Goal: Task Accomplishment & Management: Use online tool/utility

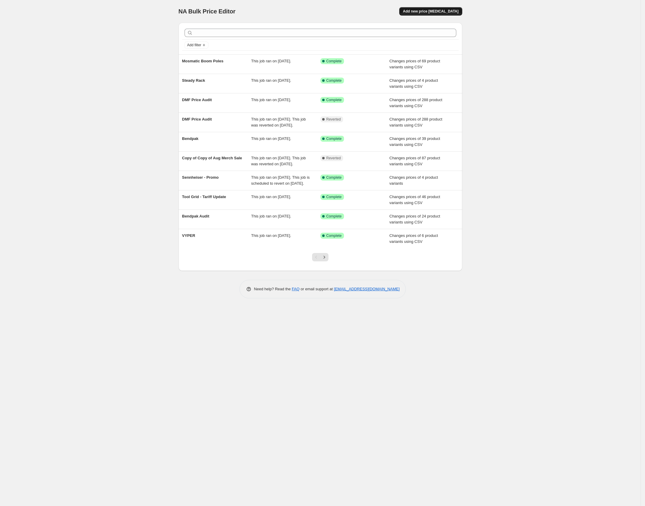
click at [429, 12] on span "Add new price [MEDICAL_DATA]" at bounding box center [431, 11] width 56 height 5
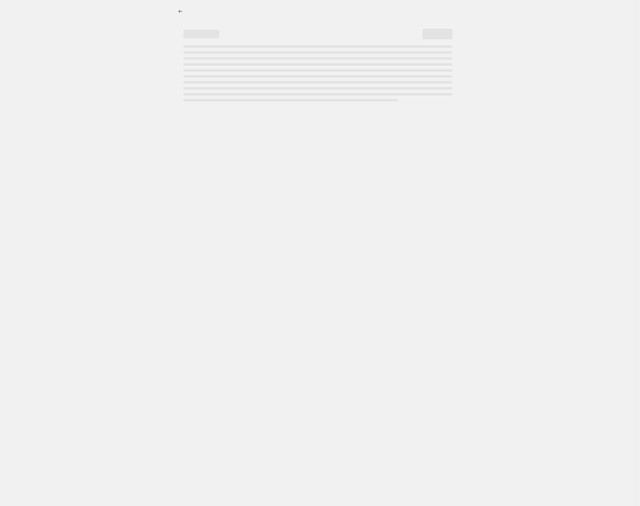
select select "percentage"
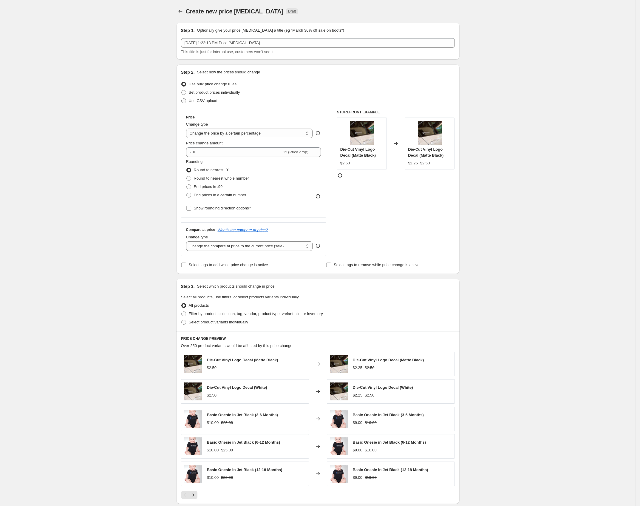
click at [211, 102] on span "Use CSV upload" at bounding box center [203, 100] width 29 height 4
click at [182, 99] on input "Use CSV upload" at bounding box center [181, 98] width 0 height 0
radio input "true"
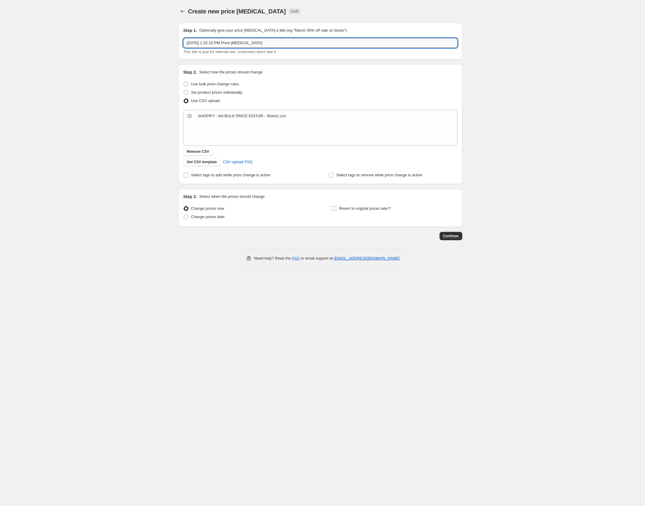
click at [246, 41] on input "Oct 15, 2025, 1:22:13 PM Price change job" at bounding box center [320, 43] width 274 height 10
type input "Veloci"
drag, startPoint x: 483, startPoint y: 234, endPoint x: 463, endPoint y: 236, distance: 19.8
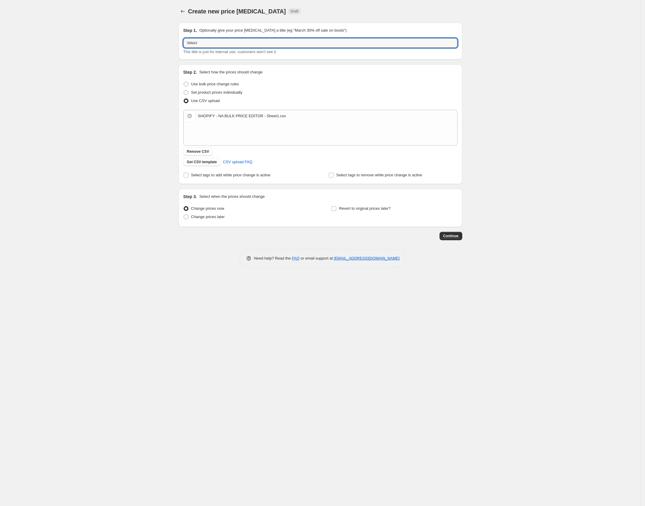
click at [482, 234] on div "Create new price change job. This page is ready Create new price change job Dra…" at bounding box center [320, 253] width 640 height 506
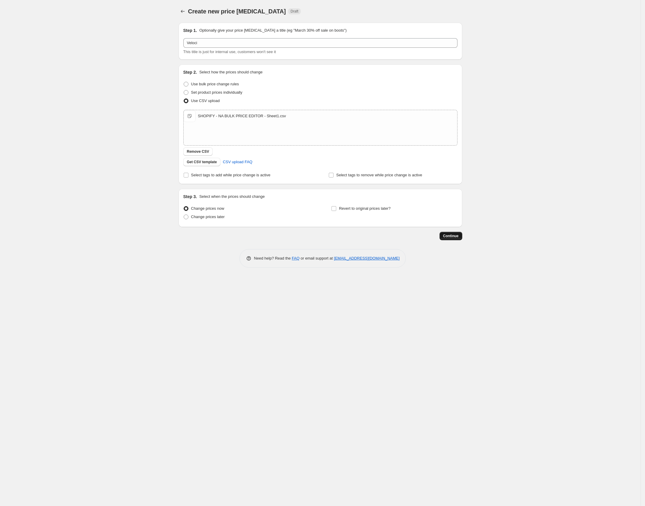
click at [457, 235] on span "Continue" at bounding box center [451, 236] width 16 height 5
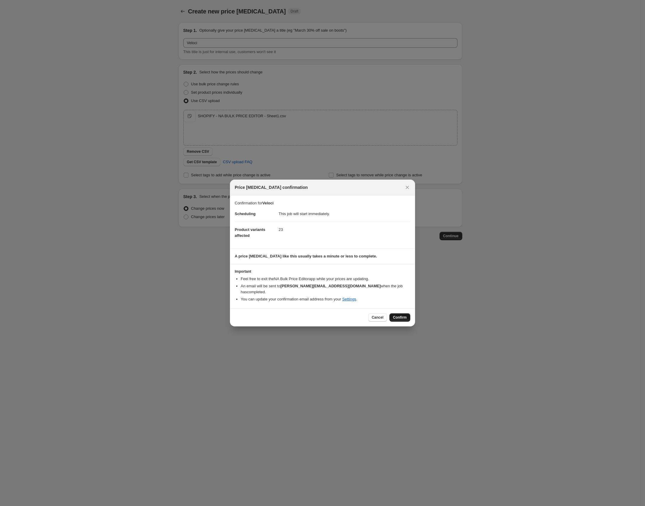
click at [398, 316] on span "Confirm" at bounding box center [400, 317] width 14 height 5
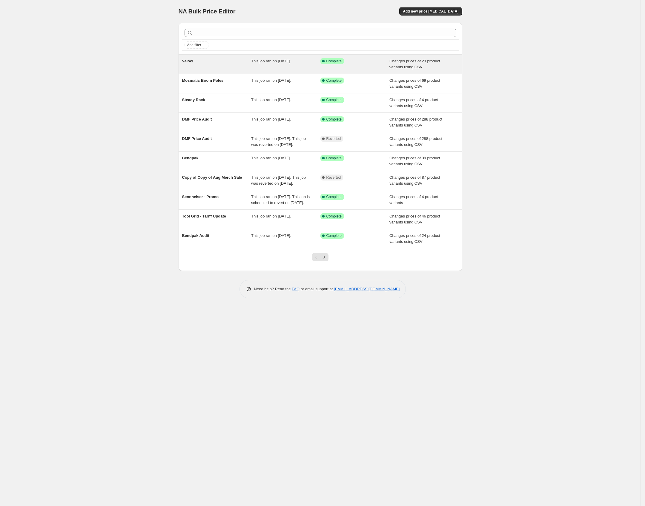
click at [224, 61] on div "Veloci" at bounding box center [216, 64] width 69 height 12
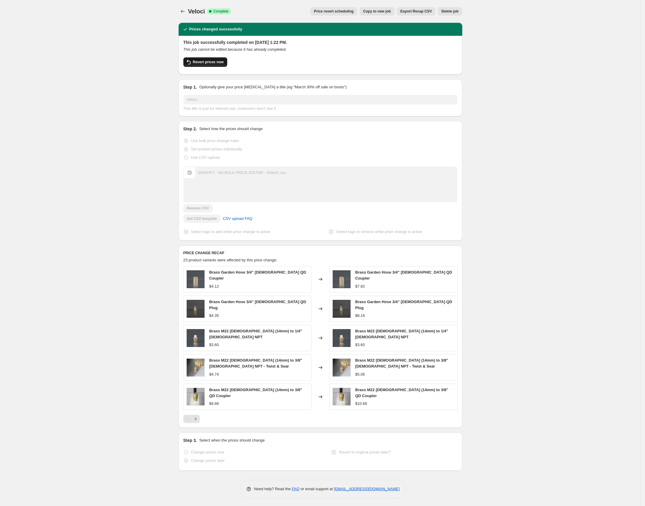
click at [213, 59] on button "Revert prices now" at bounding box center [205, 62] width 44 height 10
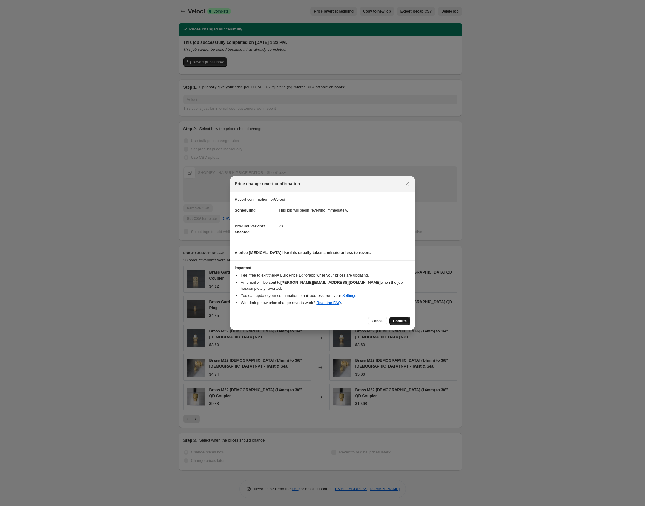
click at [399, 319] on span "Confirm" at bounding box center [400, 321] width 14 height 5
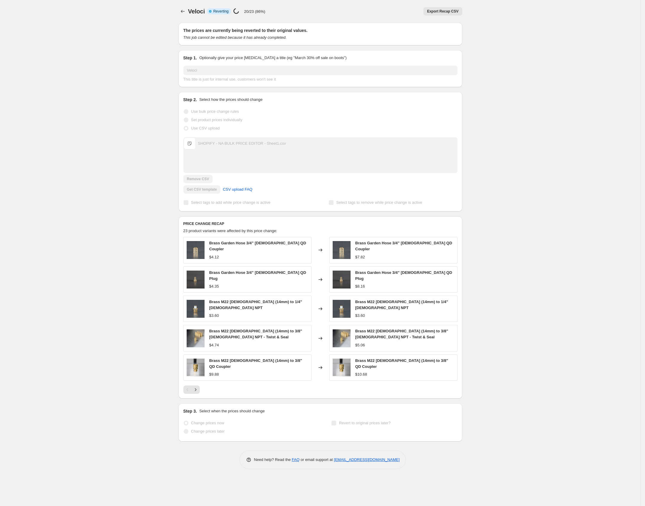
click at [270, 246] on span "Brass Garden Hose 3/4” Female QD Coupler" at bounding box center [257, 246] width 97 height 10
click at [255, 248] on div "Brass Garden Hose 3/4” Female QD Coupler" at bounding box center [258, 246] width 99 height 12
click at [257, 244] on span "Brass Garden Hose 3/4” Female QD Coupler" at bounding box center [257, 246] width 97 height 10
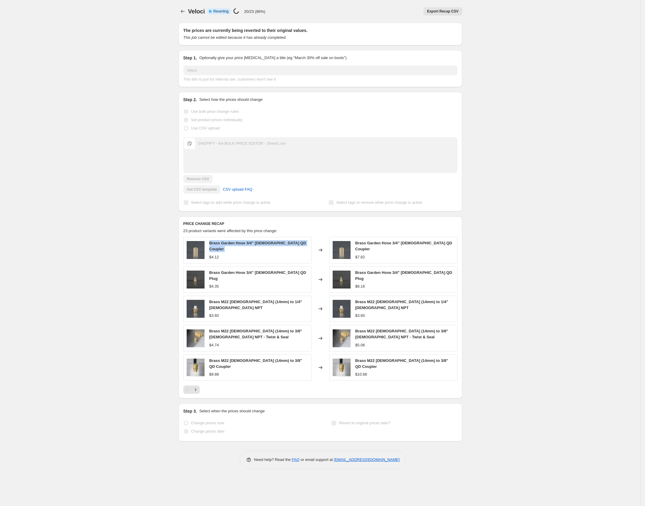
copy span "Brass Garden Hose 3/4” Female QD Coupler"
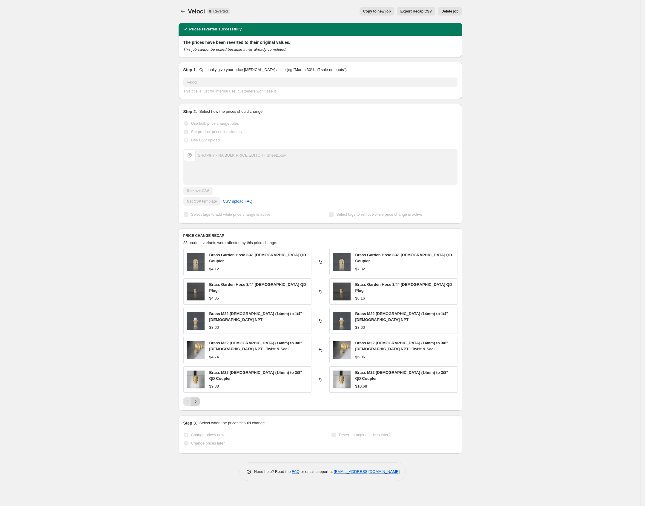
click at [196, 399] on icon "Next" at bounding box center [195, 402] width 6 height 6
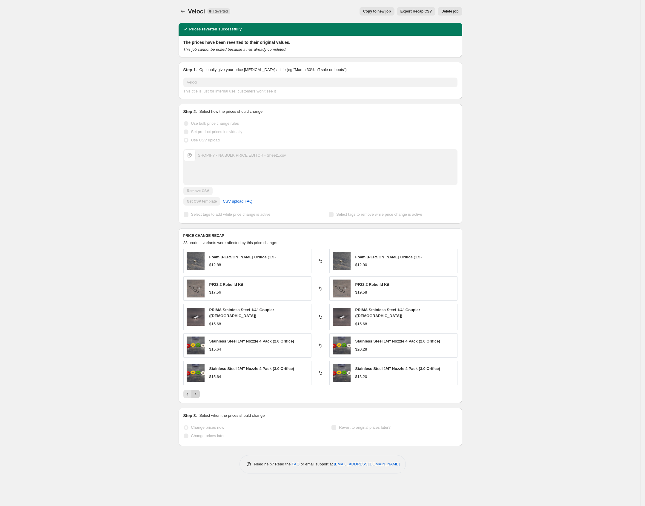
click at [196, 394] on icon "Next" at bounding box center [195, 394] width 6 height 6
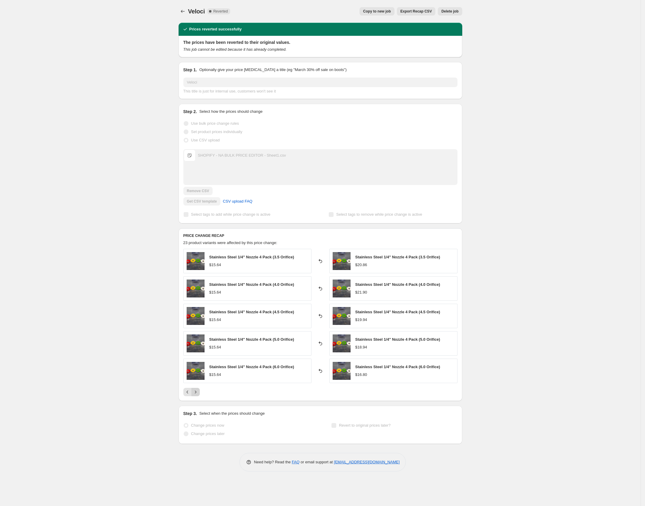
click at [196, 394] on icon "Next" at bounding box center [195, 392] width 6 height 6
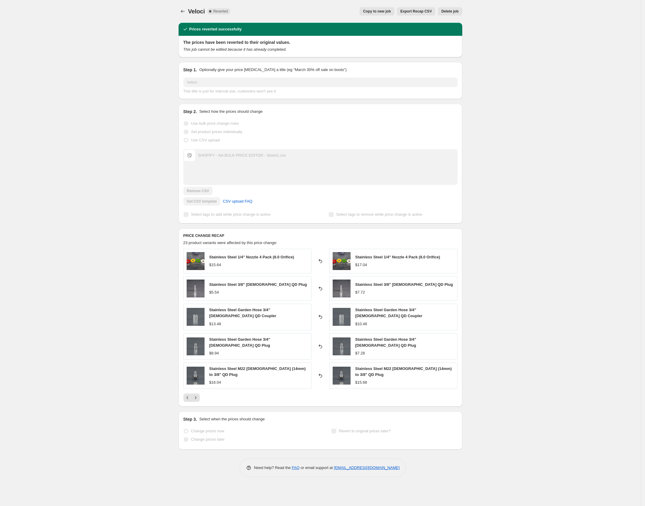
click at [500, 152] on div "Veloci. This page is ready Veloci Complete Reverted Copy to new job Export Reca…" at bounding box center [320, 253] width 640 height 506
click at [184, 12] on icon "Price change jobs" at bounding box center [183, 11] width 6 height 6
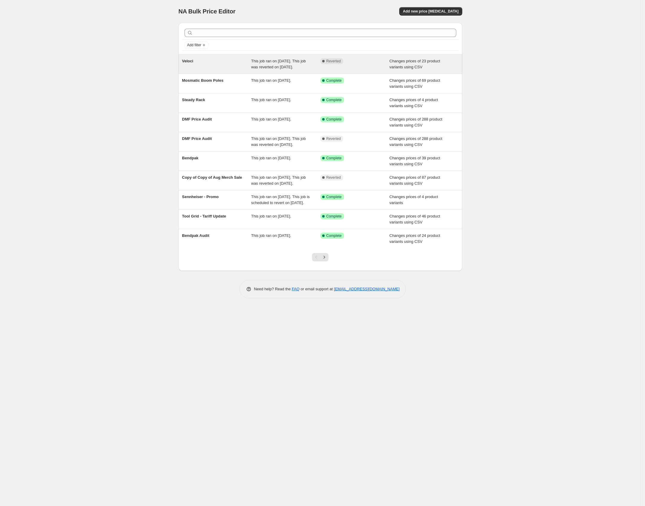
click at [217, 64] on div "Veloci" at bounding box center [216, 64] width 69 height 12
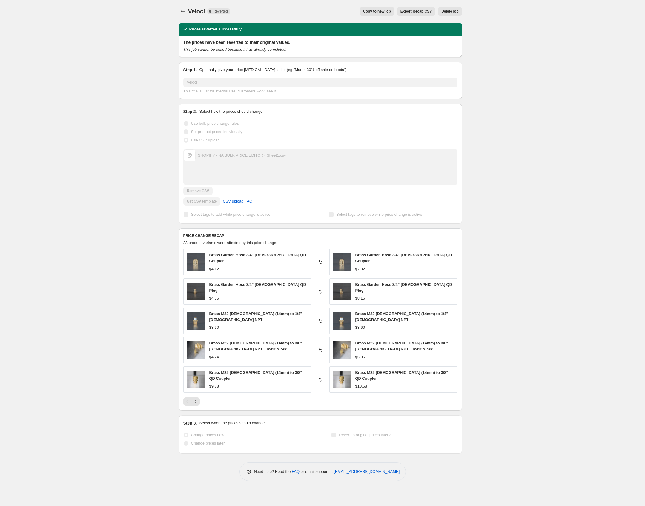
click at [363, 10] on span "Copy to new job" at bounding box center [377, 11] width 28 height 5
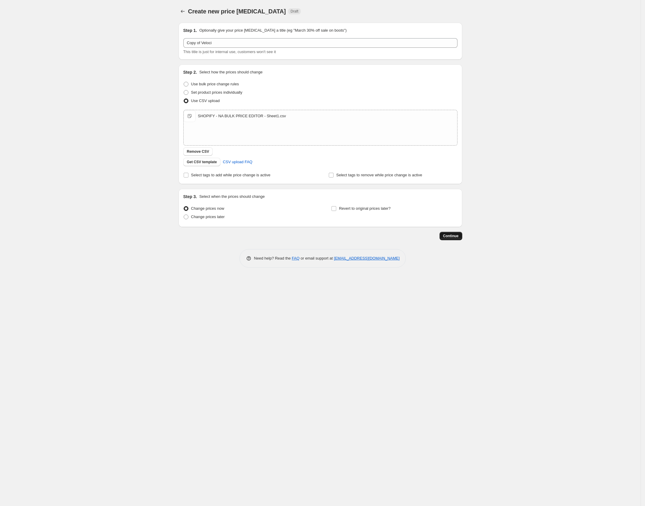
click at [449, 237] on span "Continue" at bounding box center [451, 236] width 16 height 5
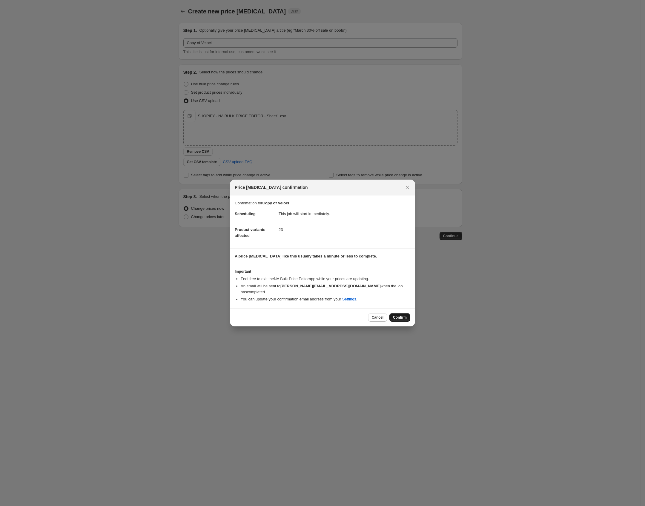
click at [398, 315] on span "Confirm" at bounding box center [400, 317] width 14 height 5
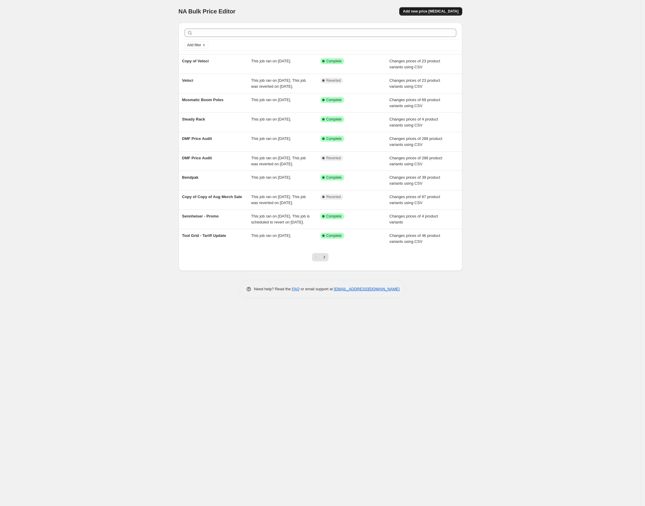
click at [442, 14] on button "Add new price [MEDICAL_DATA]" at bounding box center [430, 11] width 63 height 8
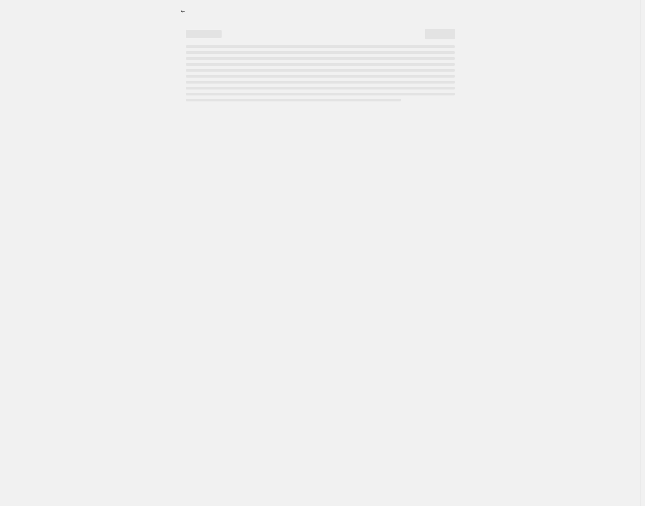
select select "percentage"
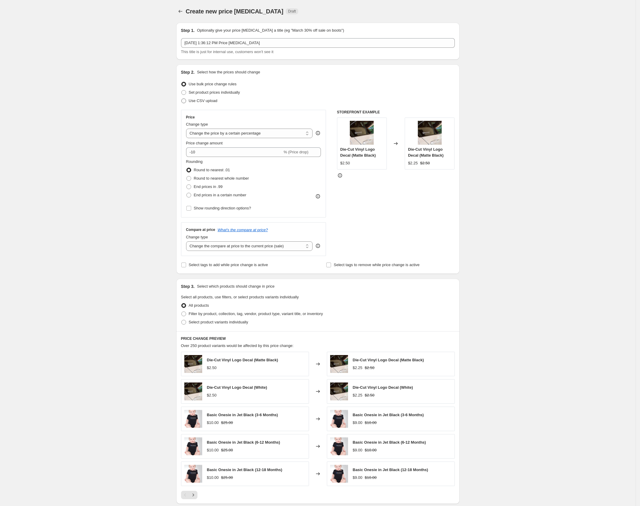
click at [194, 98] on span "Use CSV upload" at bounding box center [203, 100] width 29 height 4
click at [182, 98] on input "Use CSV upload" at bounding box center [181, 98] width 0 height 0
radio input "true"
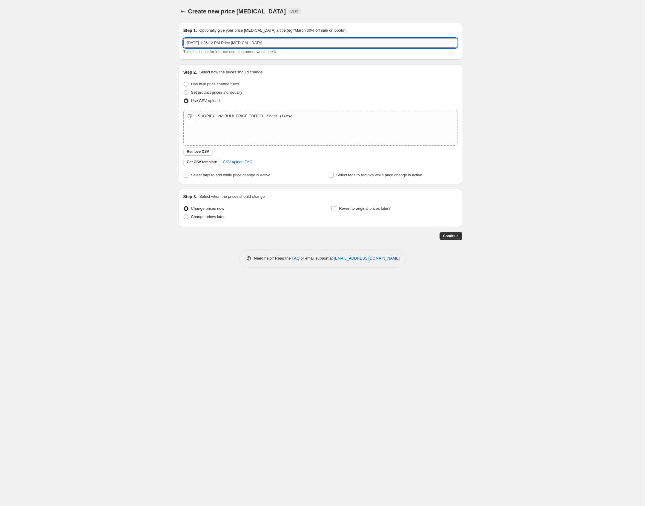
click at [261, 41] on input "Oct 15, 2025, 1:36:12 PM Price change job" at bounding box center [320, 43] width 274 height 10
type input "Mosmatic"
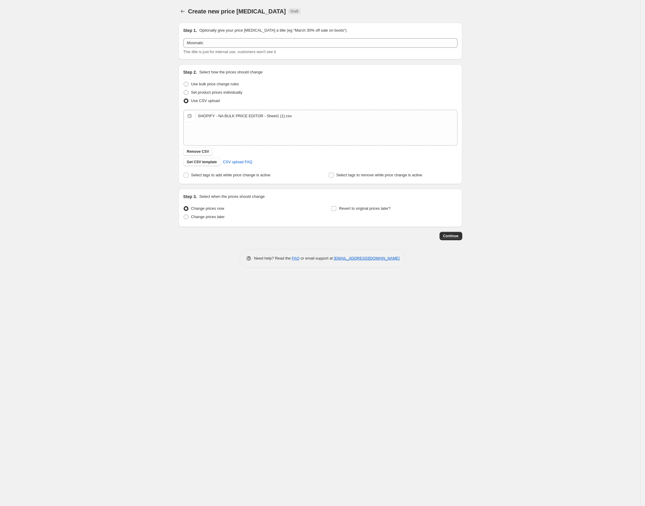
click at [435, 75] on div "Step 2. Select how the prices should change" at bounding box center [320, 72] width 274 height 6
click at [453, 238] on span "Continue" at bounding box center [451, 236] width 16 height 5
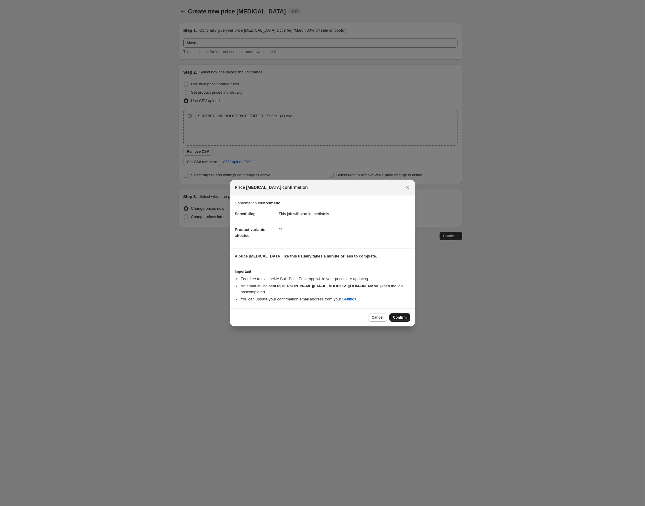
click at [399, 315] on span "Confirm" at bounding box center [400, 317] width 14 height 5
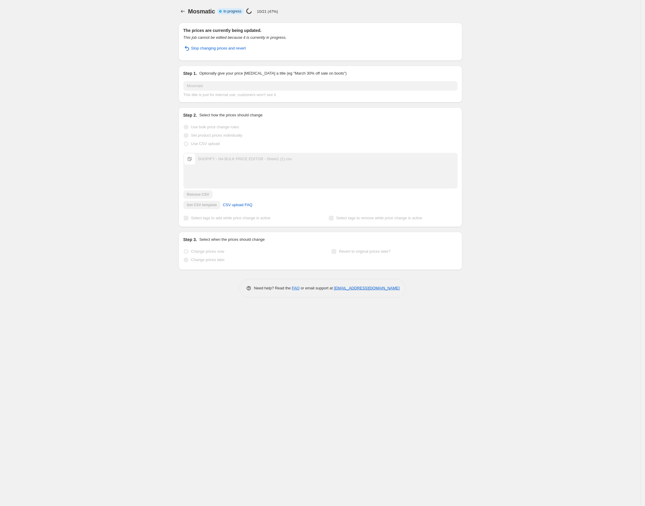
click at [90, 47] on div "Mosmatic. This page is ready Mosmatic Info Partially complete In progress Price…" at bounding box center [320, 253] width 640 height 506
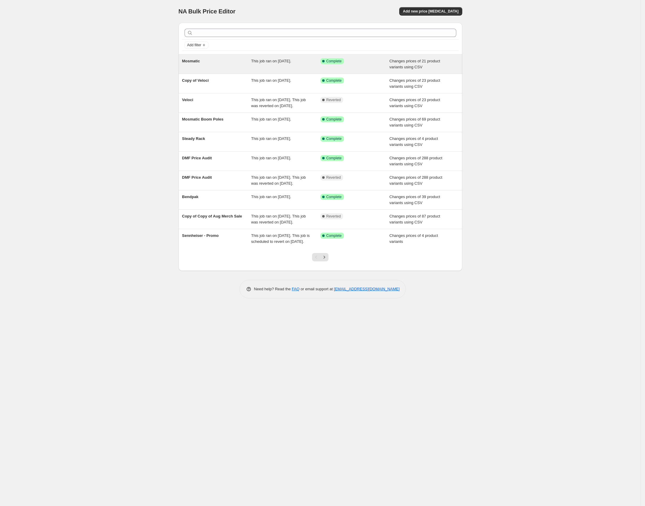
click at [195, 60] on span "Mosmatic" at bounding box center [191, 61] width 18 height 4
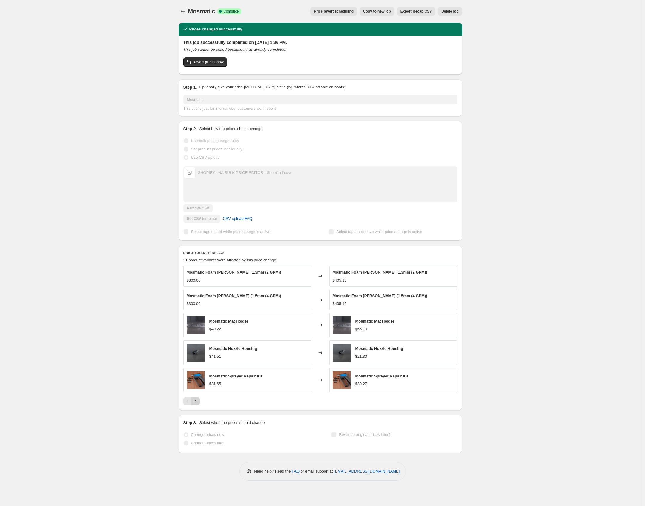
click at [195, 402] on icon "Next" at bounding box center [195, 401] width 6 height 6
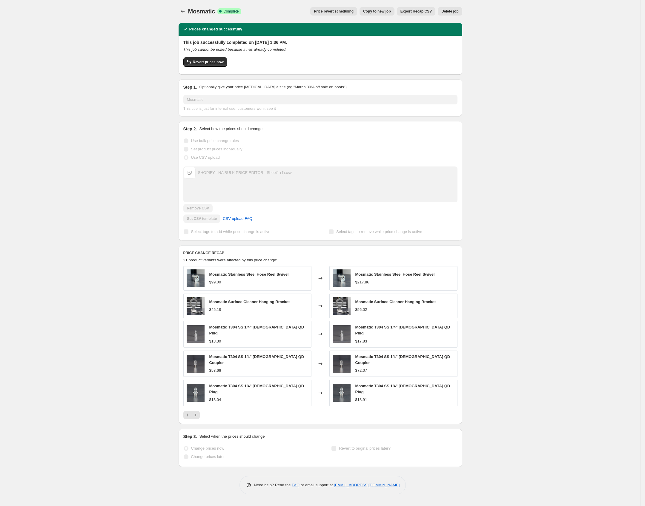
click at [255, 275] on span "Mosmatic Stainless Steel Hose Reel Swivel" at bounding box center [248, 274] width 79 height 4
copy span "Mosmatic Stainless Steel Hose Reel Swivel"
click at [194, 412] on icon "Next" at bounding box center [195, 415] width 6 height 6
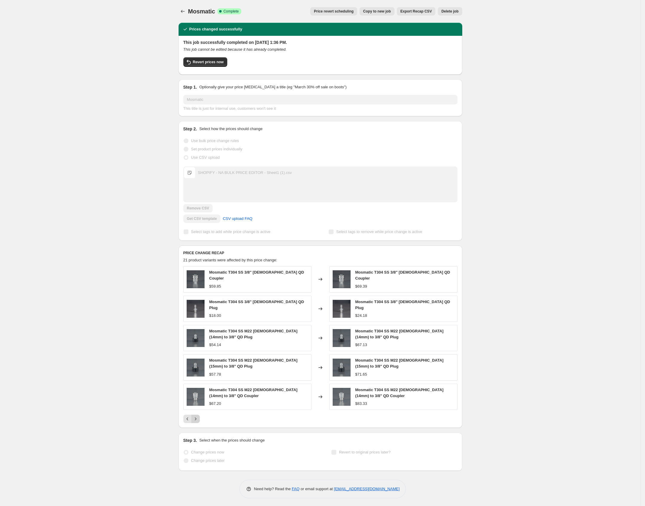
click at [197, 419] on icon "Next" at bounding box center [195, 419] width 6 height 6
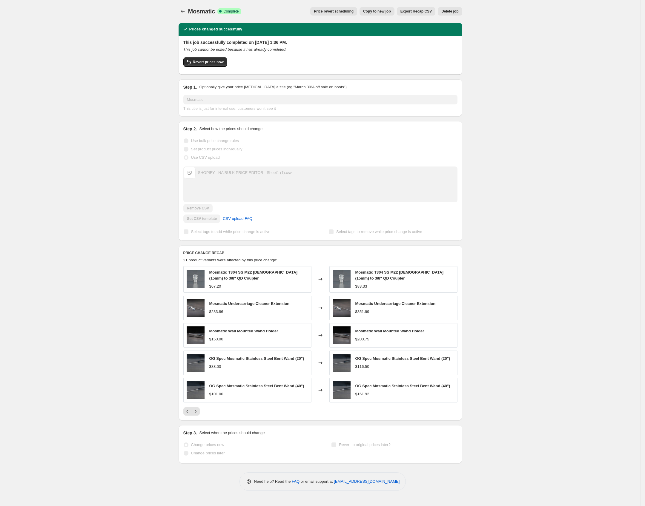
click at [218, 312] on div "$283.86" at bounding box center [216, 312] width 14 height 6
copy div "283.86"
